Goal: Task Accomplishment & Management: Manage account settings

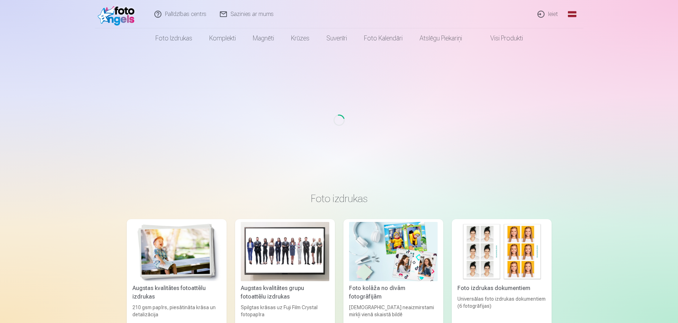
click at [554, 13] on link "Ieiet" at bounding box center [548, 14] width 34 height 28
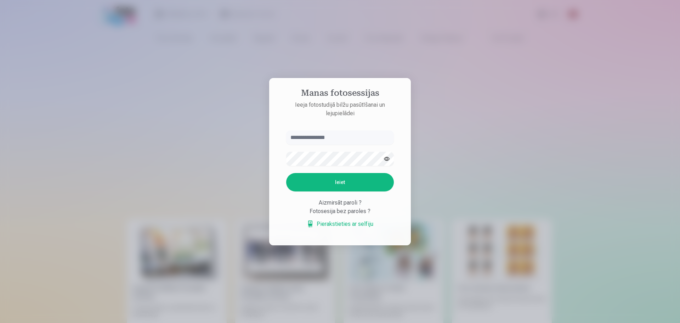
click at [320, 139] on input "text" at bounding box center [340, 137] width 108 height 14
type input "**********"
click at [327, 176] on button "Ieiet" at bounding box center [340, 182] width 108 height 18
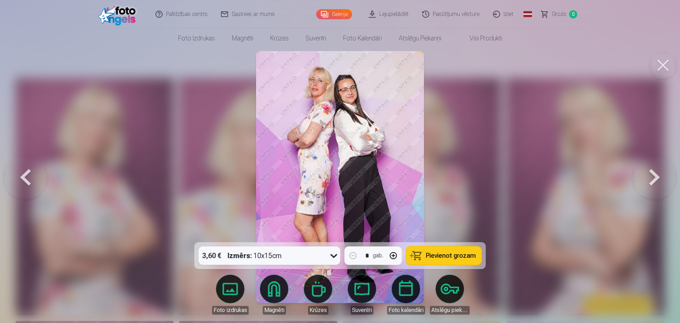
click at [652, 181] on button at bounding box center [654, 177] width 45 height 116
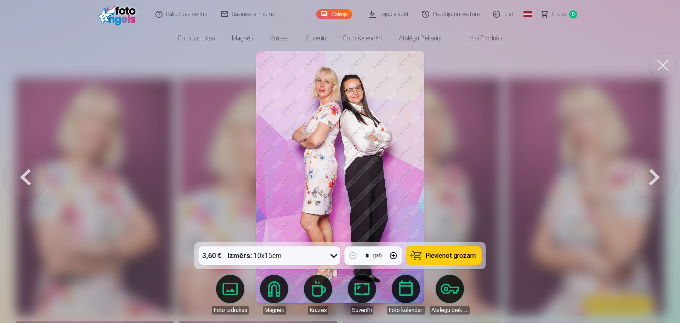
click at [652, 181] on button at bounding box center [654, 177] width 45 height 116
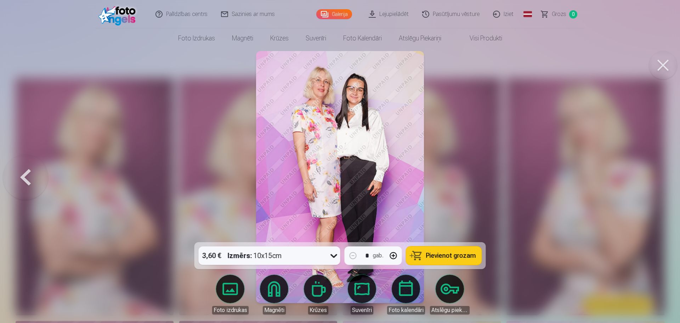
click at [652, 181] on div at bounding box center [340, 161] width 680 height 323
